Goal: Task Accomplishment & Management: Manage account settings

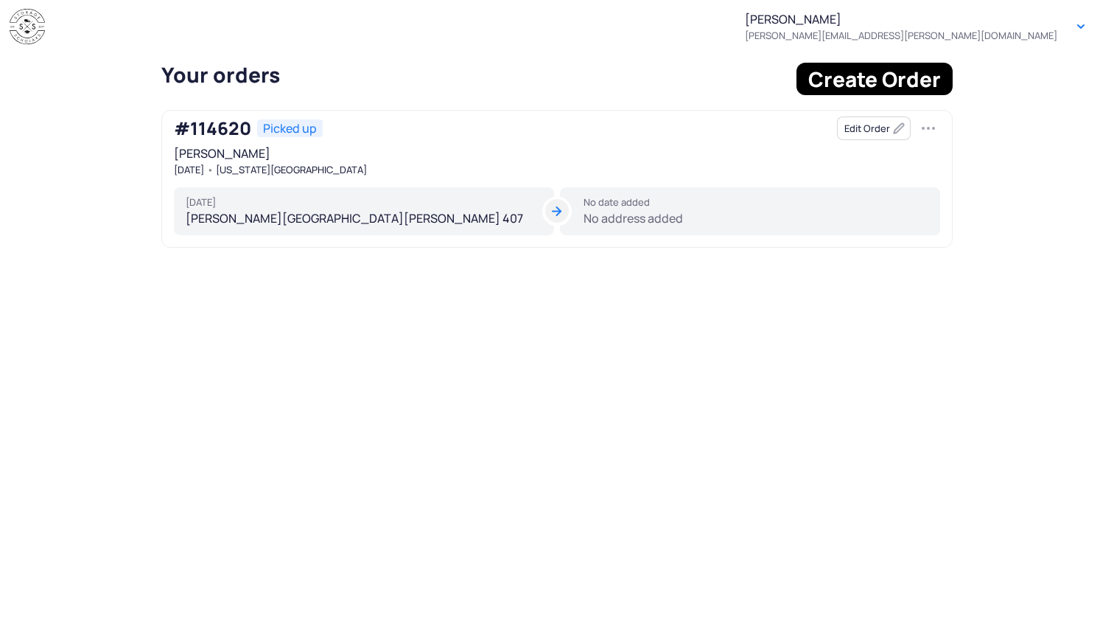
click at [603, 215] on div "No date added No address added" at bounding box center [750, 211] width 380 height 49
click at [854, 127] on button "Edit Order" at bounding box center [874, 128] width 74 height 24
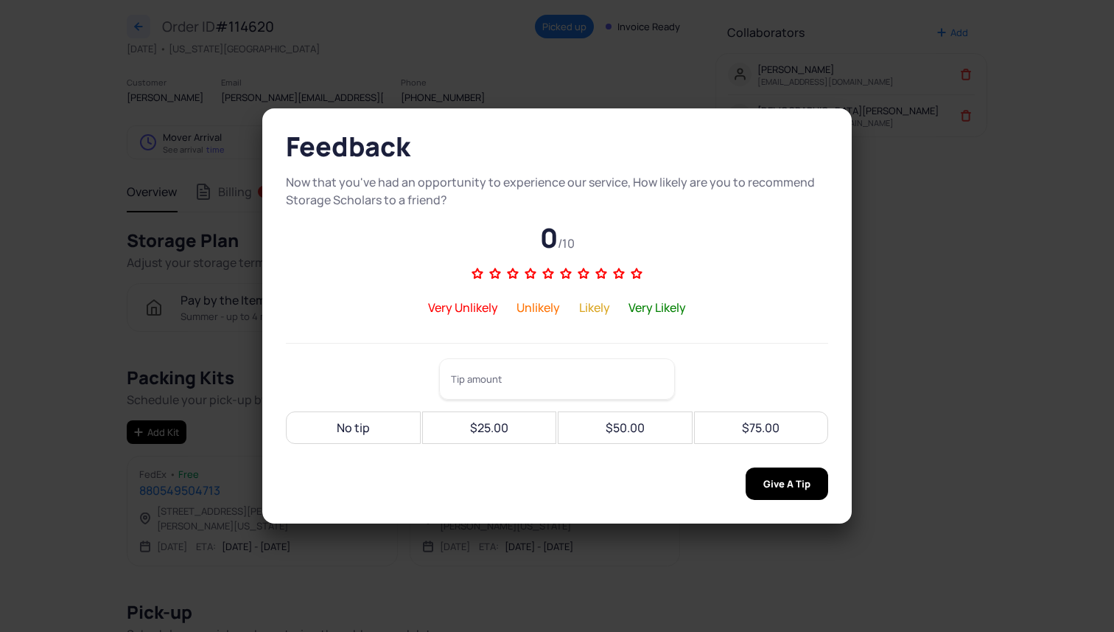
click at [874, 223] on tui-dialog "Feedback Now that you've had an opportunity to experience our service, How like…" at bounding box center [557, 316] width 649 height 474
click at [372, 436] on div "No tip" at bounding box center [353, 427] width 117 height 32
type input "**"
drag, startPoint x: 788, startPoint y: 495, endPoint x: 553, endPoint y: 550, distance: 240.8
click at [553, 550] on tui-dialog "Feedback Now that you've had an opportunity to experience our service, How like…" at bounding box center [557, 316] width 649 height 474
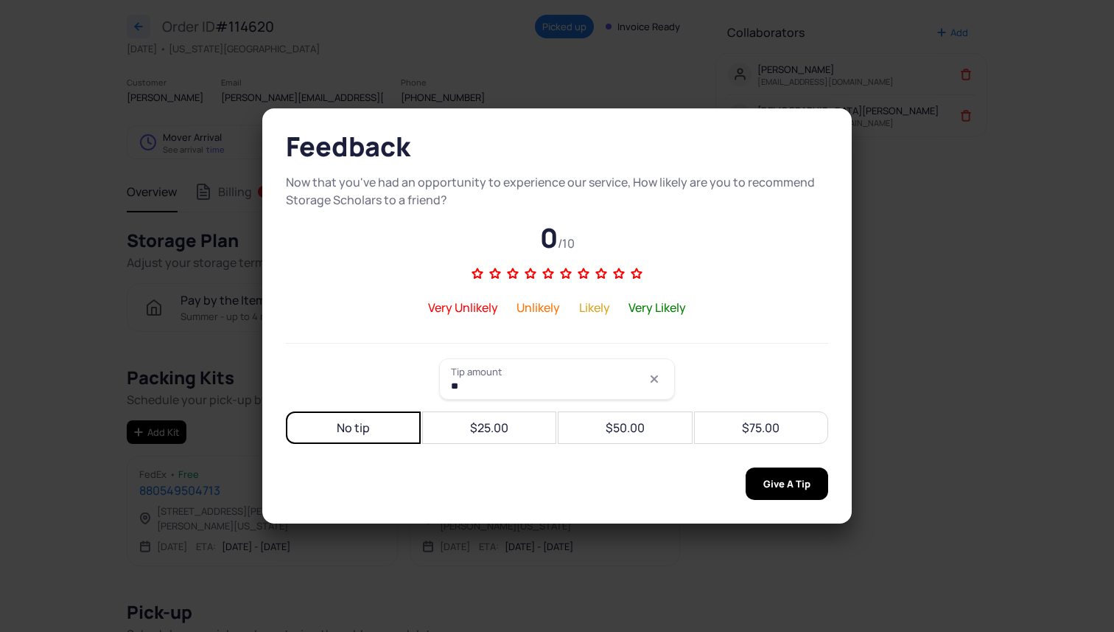
click at [763, 494] on span "Give A Tip" at bounding box center [786, 483] width 47 height 32
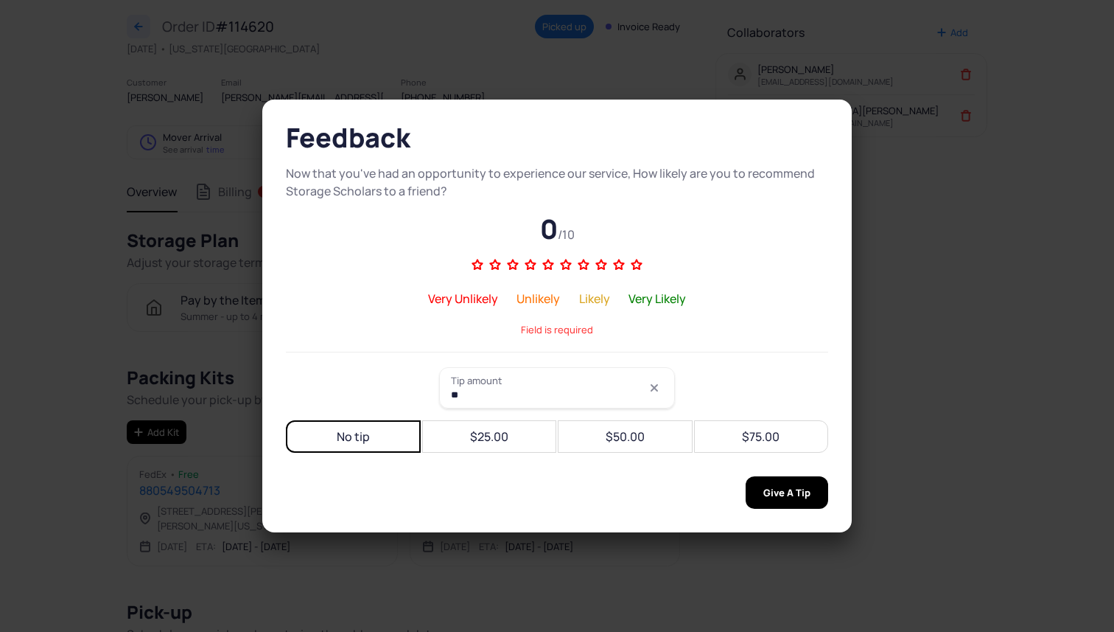
click at [654, 297] on div "Very Likely" at bounding box center [657, 299] width 57 height 18
click at [576, 298] on div "Very Unlikely Unlikely Likely Very Likely" at bounding box center [557, 299] width 295 height 18
click at [585, 298] on div "Likely" at bounding box center [594, 299] width 31 height 18
click at [597, 268] on icon at bounding box center [601, 265] width 18 height 18
click at [597, 268] on input "range" at bounding box center [558, 263] width 177 height 18
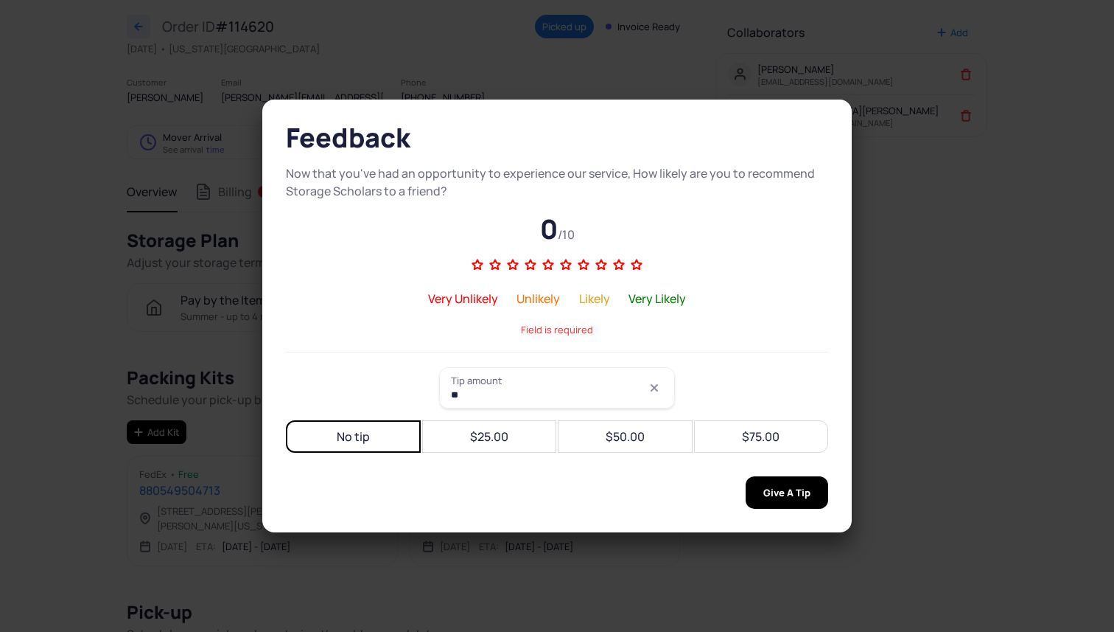
type input "*"
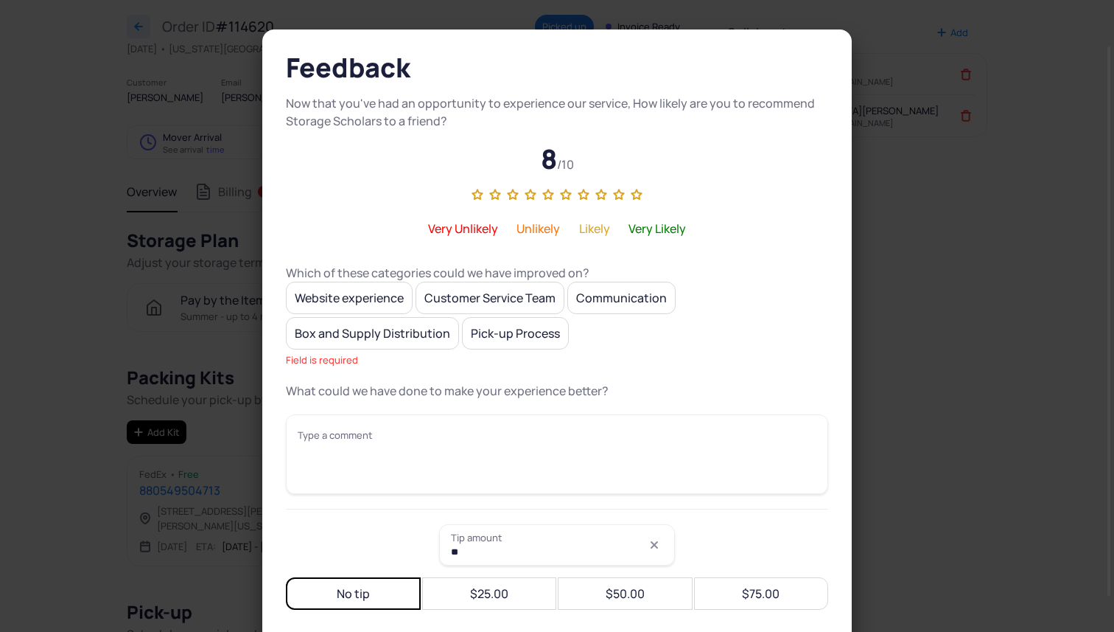
scroll to position [87, 0]
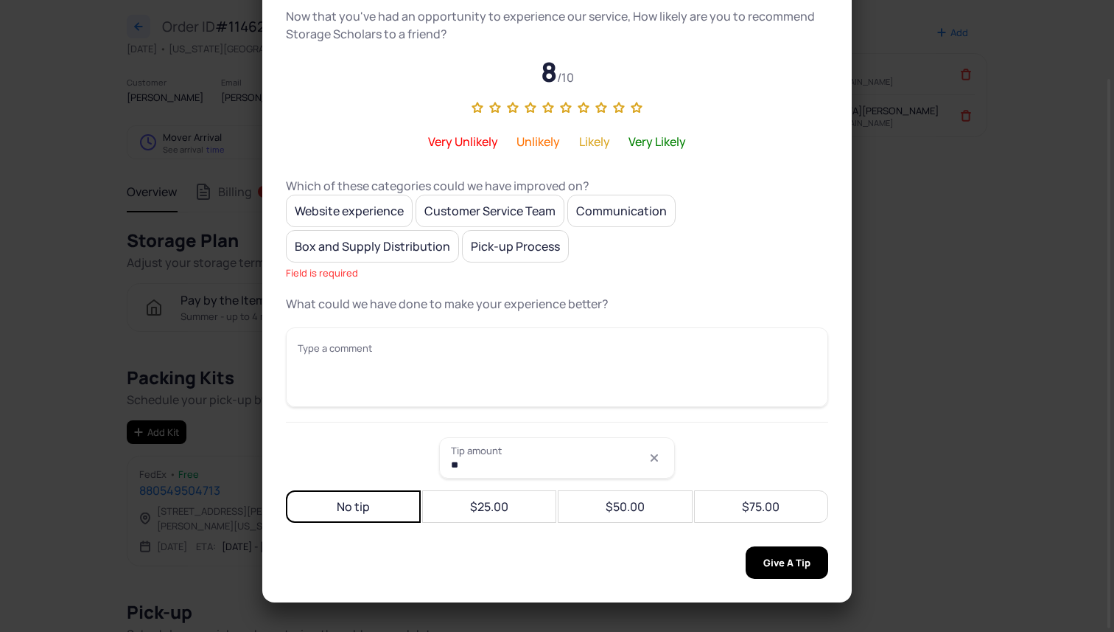
click at [763, 565] on span "Give A Tip" at bounding box center [786, 562] width 47 height 32
click at [803, 562] on span "Give A Tip" at bounding box center [786, 562] width 47 height 32
click at [974, 439] on section "Feedback Now that you've had an opportunity to experience our service, How like…" at bounding box center [557, 316] width 1114 height 632
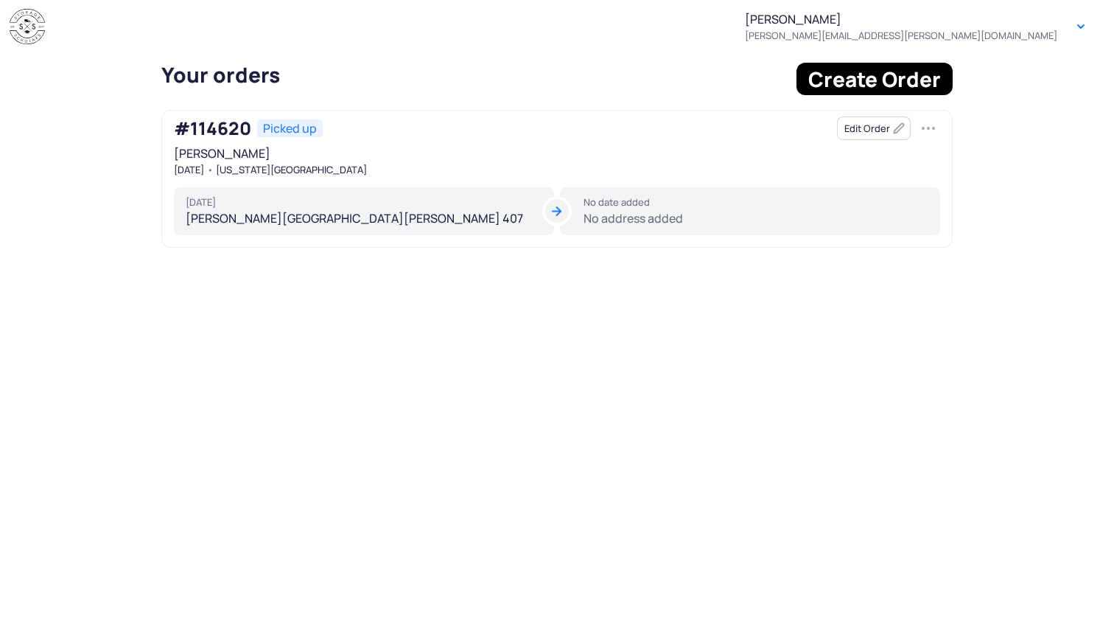
click at [623, 214] on div "No date added No address added" at bounding box center [750, 211] width 380 height 49
click at [608, 228] on div "No date added No address added" at bounding box center [750, 211] width 380 height 49
click at [933, 130] on button "button" at bounding box center [929, 128] width 24 height 24
click at [895, 131] on button "Edit Order" at bounding box center [874, 128] width 74 height 24
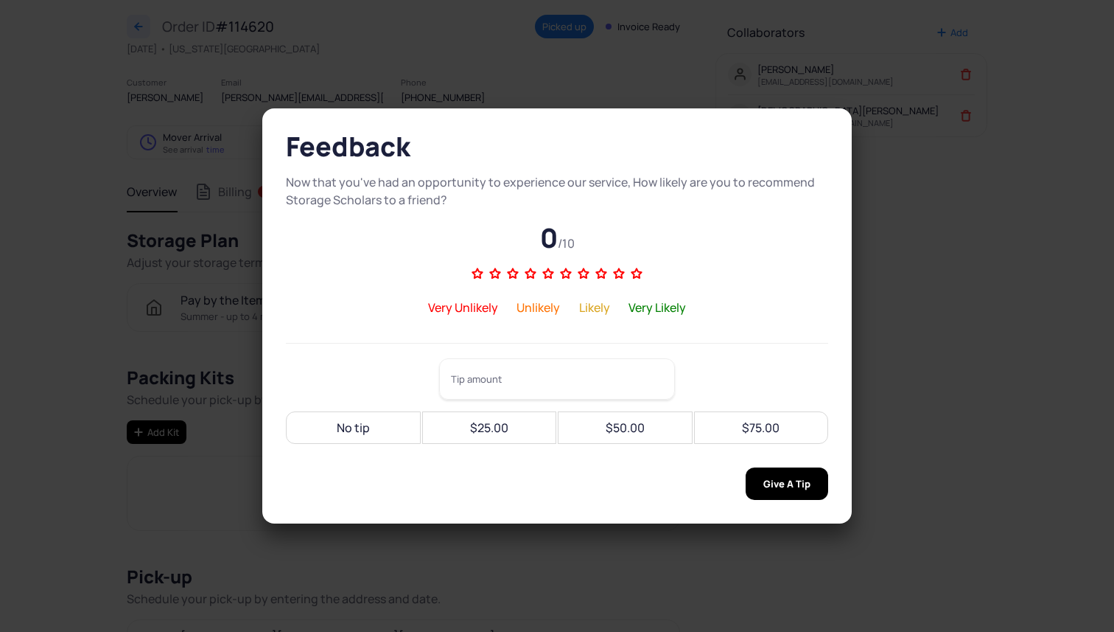
click at [332, 432] on div "No tip" at bounding box center [353, 427] width 117 height 32
type input "**"
click at [586, 277] on icon at bounding box center [584, 274] width 18 height 18
click at [586, 277] on input "range" at bounding box center [558, 272] width 177 height 18
type input "*"
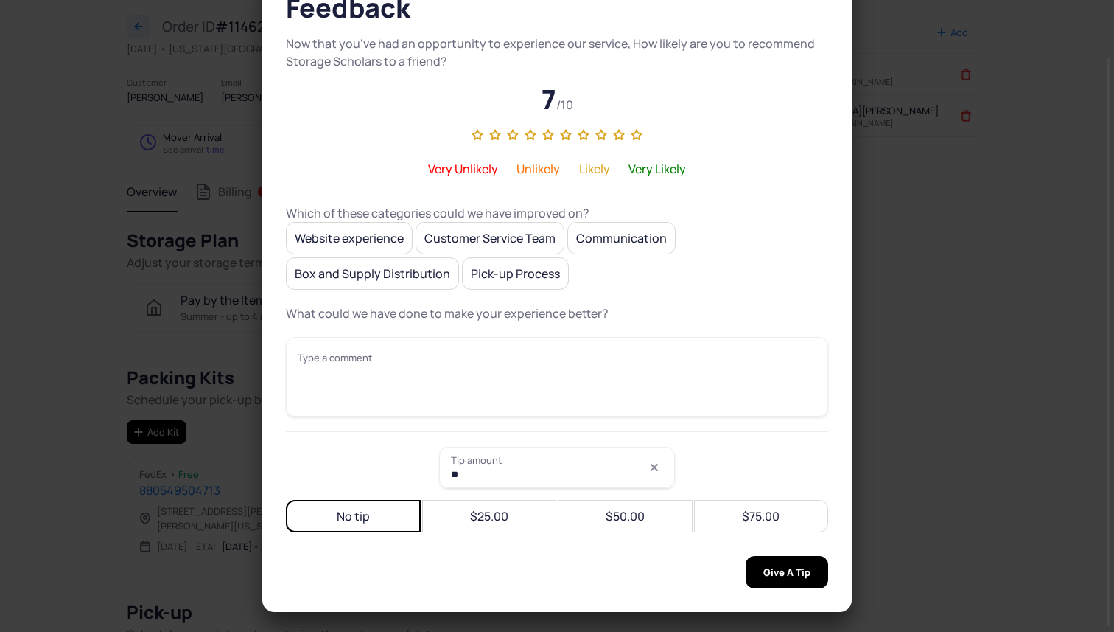
scroll to position [69, 0]
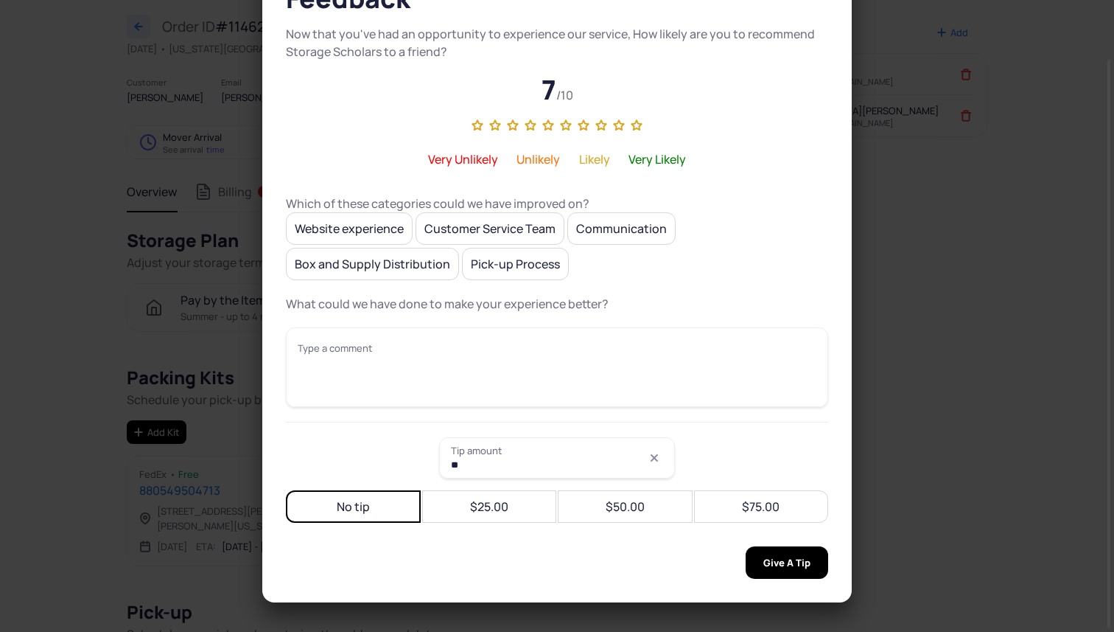
click at [780, 556] on span "Give A Tip" at bounding box center [786, 562] width 47 height 32
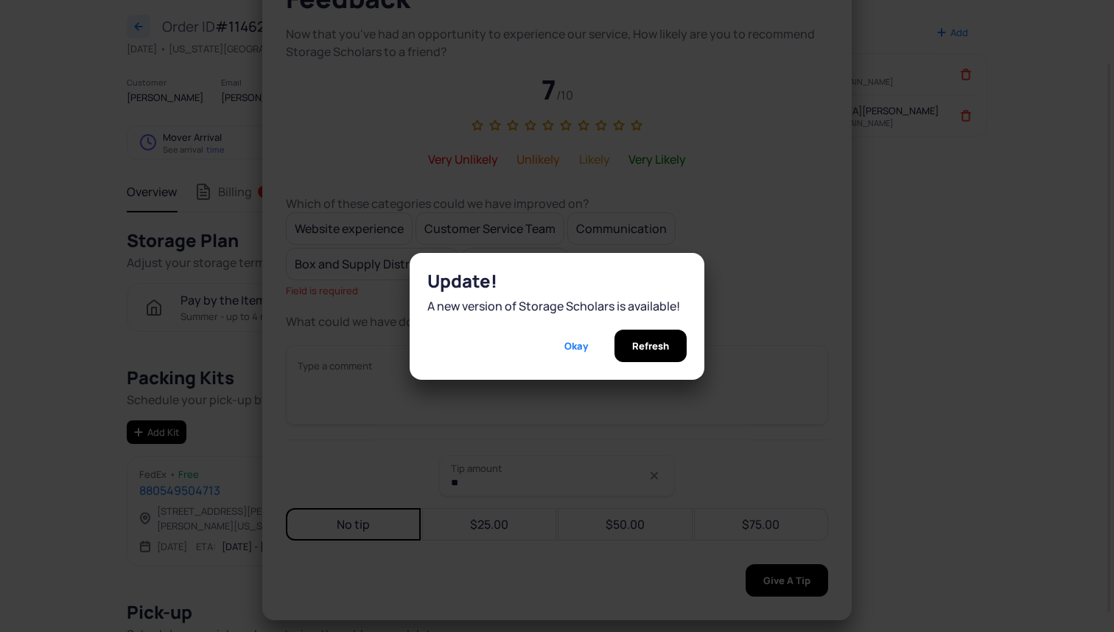
click at [620, 352] on div "Refresh" at bounding box center [651, 345] width 72 height 32
